Goal: Task Accomplishment & Management: Manage account settings

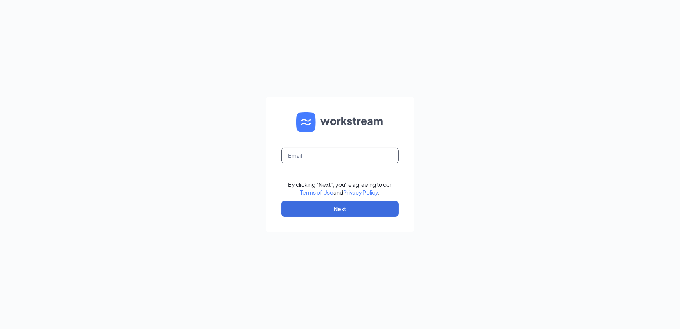
click at [301, 154] on input "text" at bounding box center [339, 155] width 117 height 16
type input "[EMAIL_ADDRESS][DOMAIN_NAME]"
click at [341, 209] on button "Next" at bounding box center [339, 209] width 117 height 16
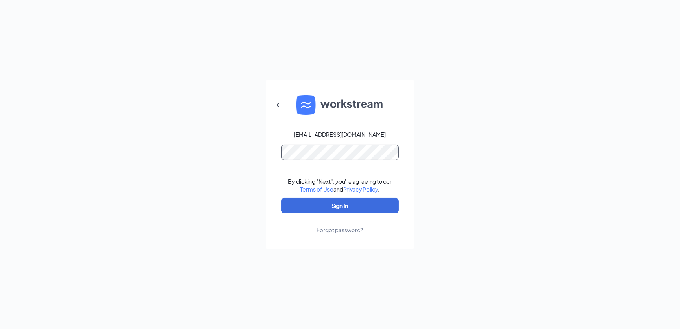
click at [281, 198] on button "Sign In" at bounding box center [339, 206] width 117 height 16
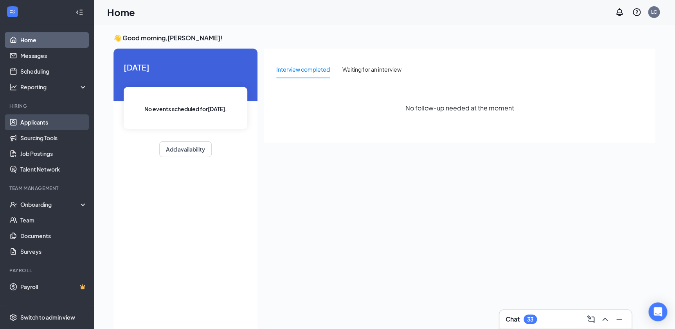
click at [29, 123] on link "Applicants" at bounding box center [53, 122] width 67 height 16
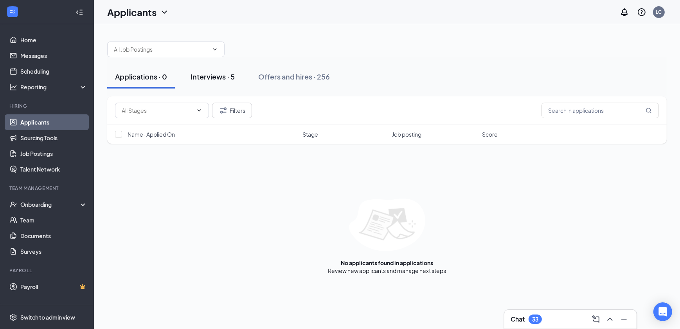
click at [215, 77] on div "Interviews · 5" at bounding box center [212, 77] width 44 height 10
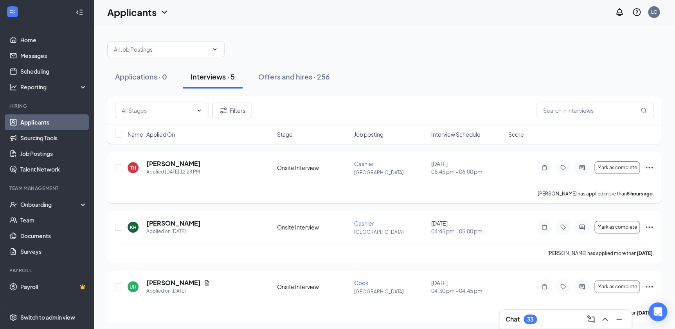
click at [650, 167] on icon "Ellipses" at bounding box center [648, 168] width 7 height 2
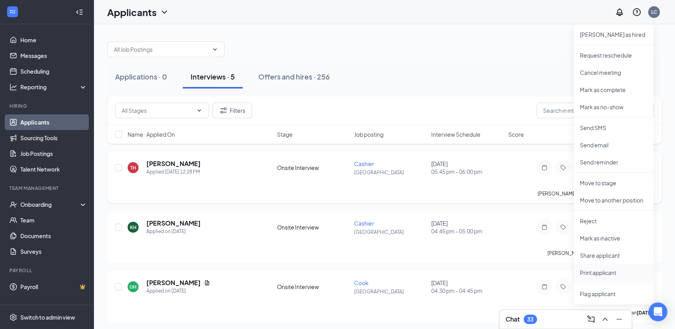
click at [604, 274] on p "Print applicant" at bounding box center [613, 272] width 67 height 8
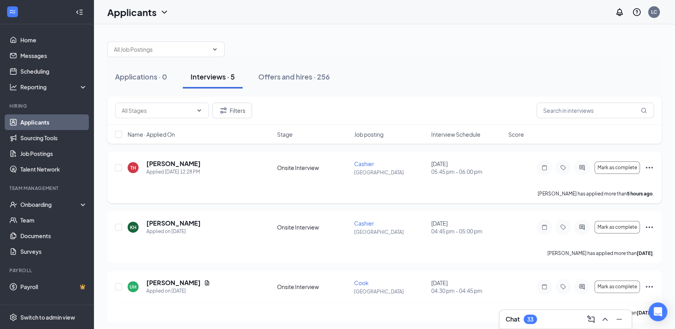
click at [647, 168] on icon "Ellipses" at bounding box center [648, 167] width 9 height 9
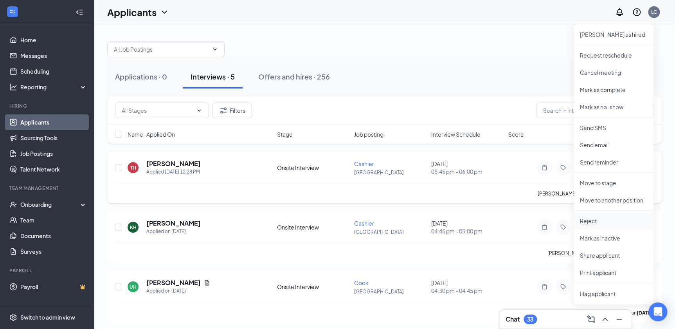
click at [630, 223] on p "Reject" at bounding box center [613, 221] width 67 height 8
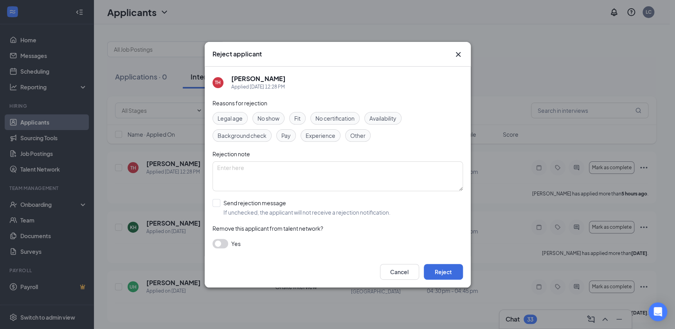
click at [358, 134] on span "Other" at bounding box center [357, 135] width 15 height 9
click at [449, 268] on button "Reject" at bounding box center [443, 272] width 39 height 16
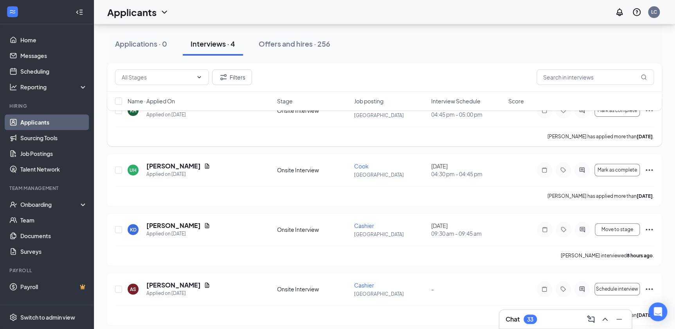
scroll to position [62, 0]
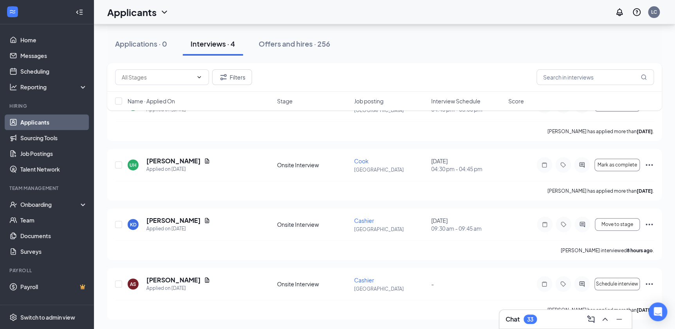
click at [533, 319] on div "33" at bounding box center [530, 319] width 6 height 7
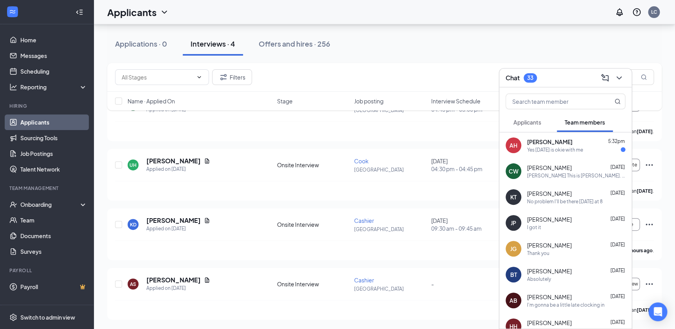
click at [541, 147] on div "Yes Thursday is okie with me" at bounding box center [555, 149] width 56 height 7
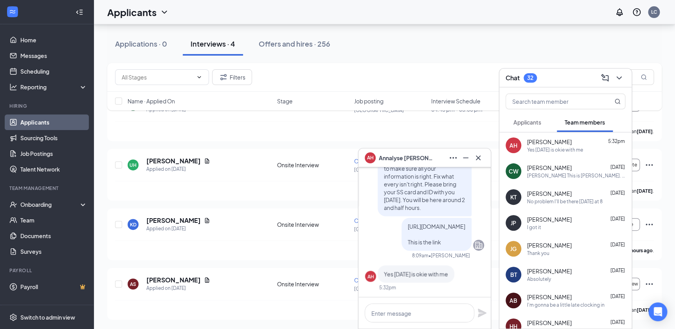
scroll to position [0, 0]
click at [479, 158] on icon "Cross" at bounding box center [477, 157] width 9 height 9
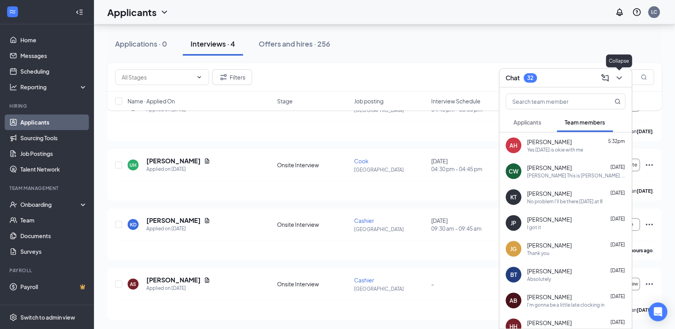
click at [616, 75] on icon "ChevronDown" at bounding box center [618, 77] width 9 height 9
